Goal: Browse casually

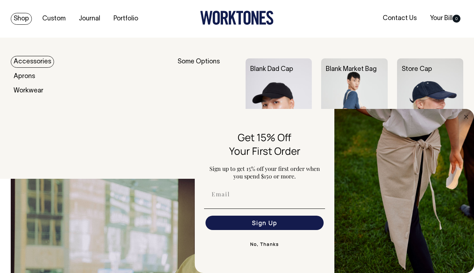
click at [27, 61] on link "Accessories" at bounding box center [32, 62] width 43 height 12
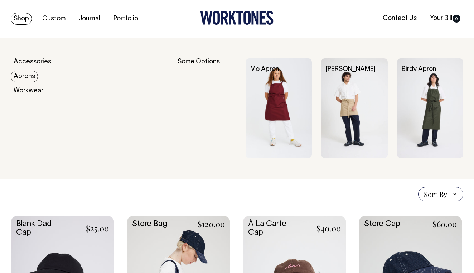
click at [21, 77] on link "Aprons" at bounding box center [24, 77] width 27 height 12
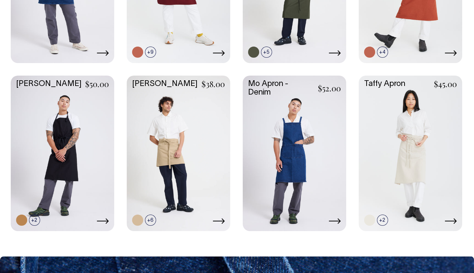
scroll to position [307, 0]
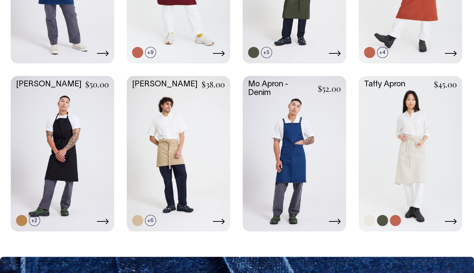
click at [410, 172] on link at bounding box center [411, 153] width 104 height 154
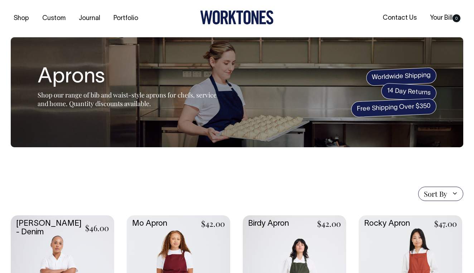
scroll to position [0, 0]
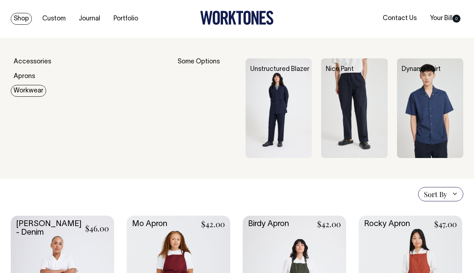
click at [23, 93] on link "Workwear" at bounding box center [28, 91] width 35 height 12
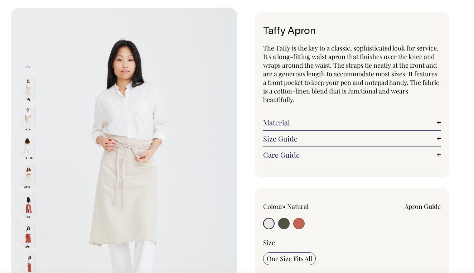
scroll to position [29, 0]
click at [27, 118] on img at bounding box center [28, 119] width 16 height 25
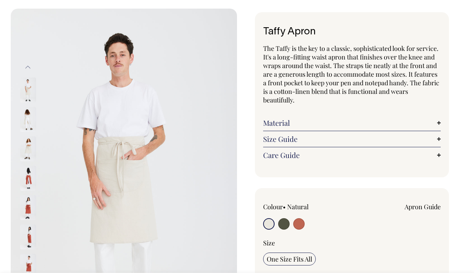
click at [30, 154] on img at bounding box center [28, 148] width 16 height 25
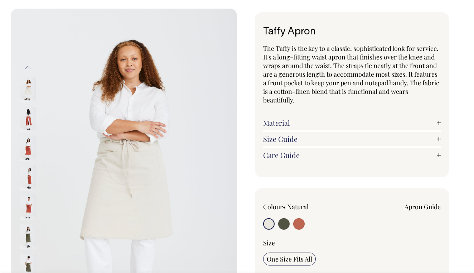
click at [28, 175] on img at bounding box center [28, 178] width 16 height 25
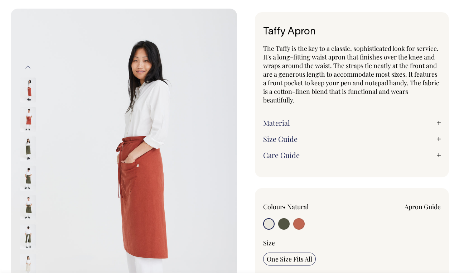
click at [29, 205] on img at bounding box center [28, 207] width 16 height 25
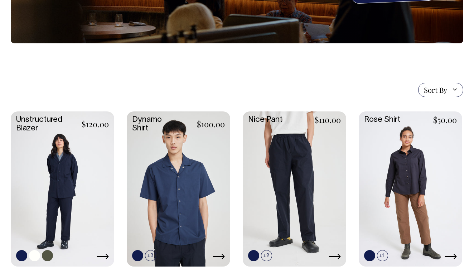
scroll to position [124, 0]
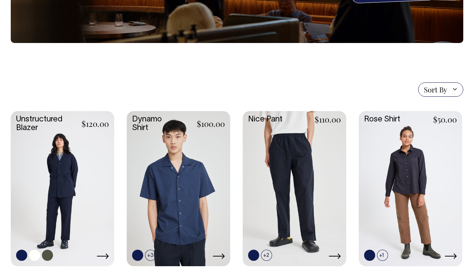
click at [60, 169] on link at bounding box center [63, 188] width 104 height 154
click at [398, 176] on link at bounding box center [411, 188] width 104 height 154
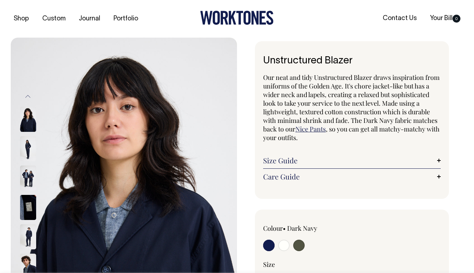
click at [28, 174] on img at bounding box center [28, 177] width 16 height 25
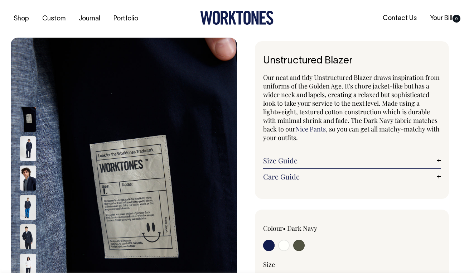
click at [28, 240] on img at bounding box center [28, 236] width 16 height 25
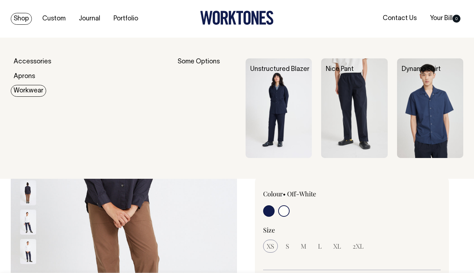
click at [26, 88] on link "Workwear" at bounding box center [28, 91] width 35 height 12
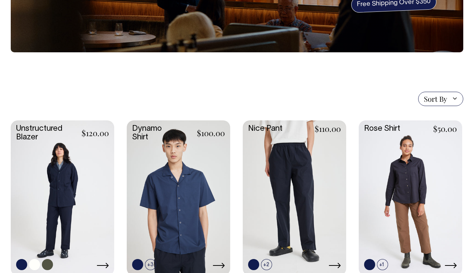
scroll to position [116, 0]
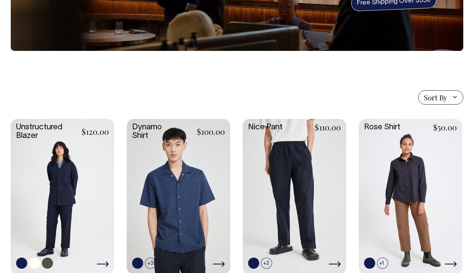
click at [57, 198] on link at bounding box center [63, 196] width 104 height 154
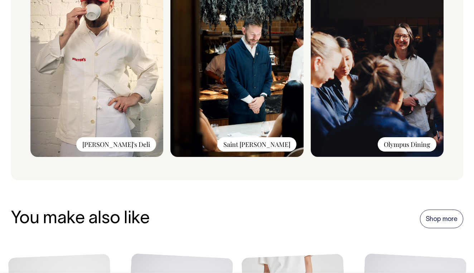
scroll to position [648, 0]
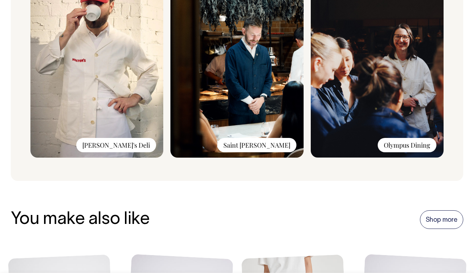
click at [254, 130] on img at bounding box center [237, 62] width 133 height 192
click at [269, 149] on div "Saint [PERSON_NAME]" at bounding box center [256, 145] width 79 height 14
click at [269, 146] on div "Saint [PERSON_NAME]" at bounding box center [256, 145] width 79 height 14
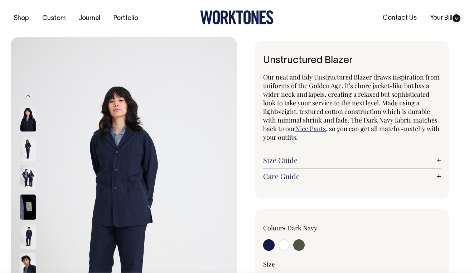
scroll to position [0, 0]
